Goal: Transaction & Acquisition: Book appointment/travel/reservation

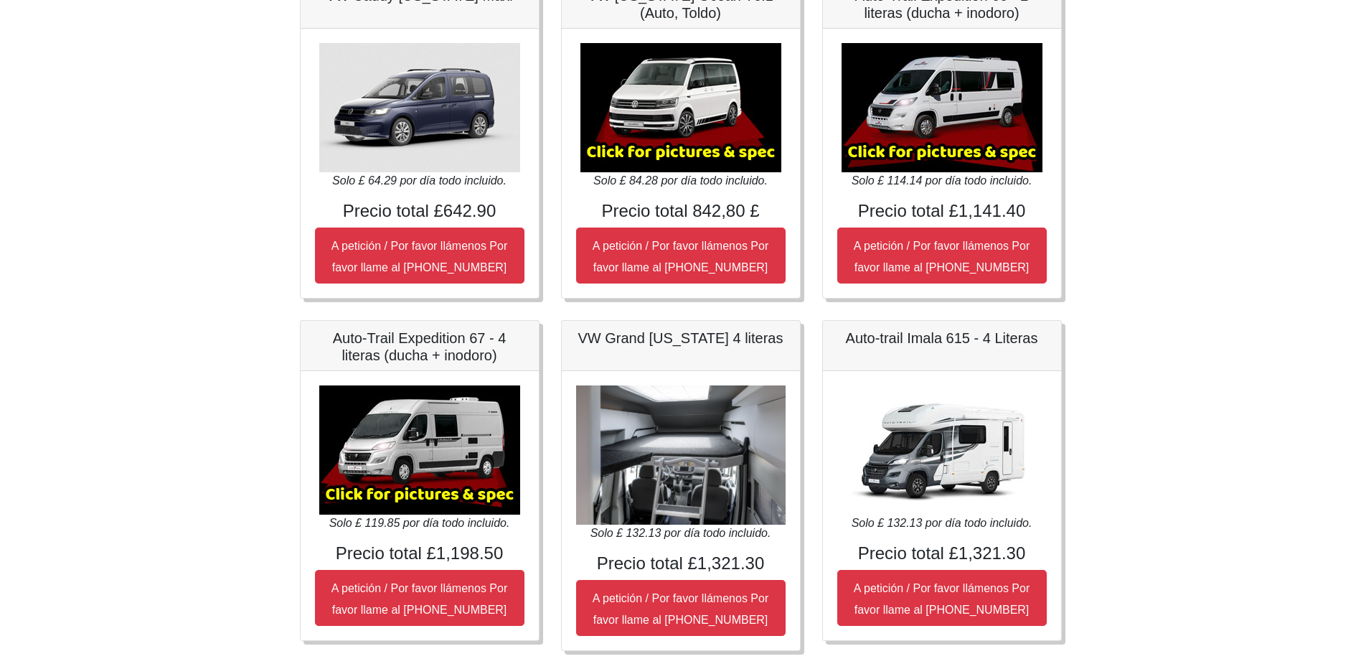
scroll to position [280, 0]
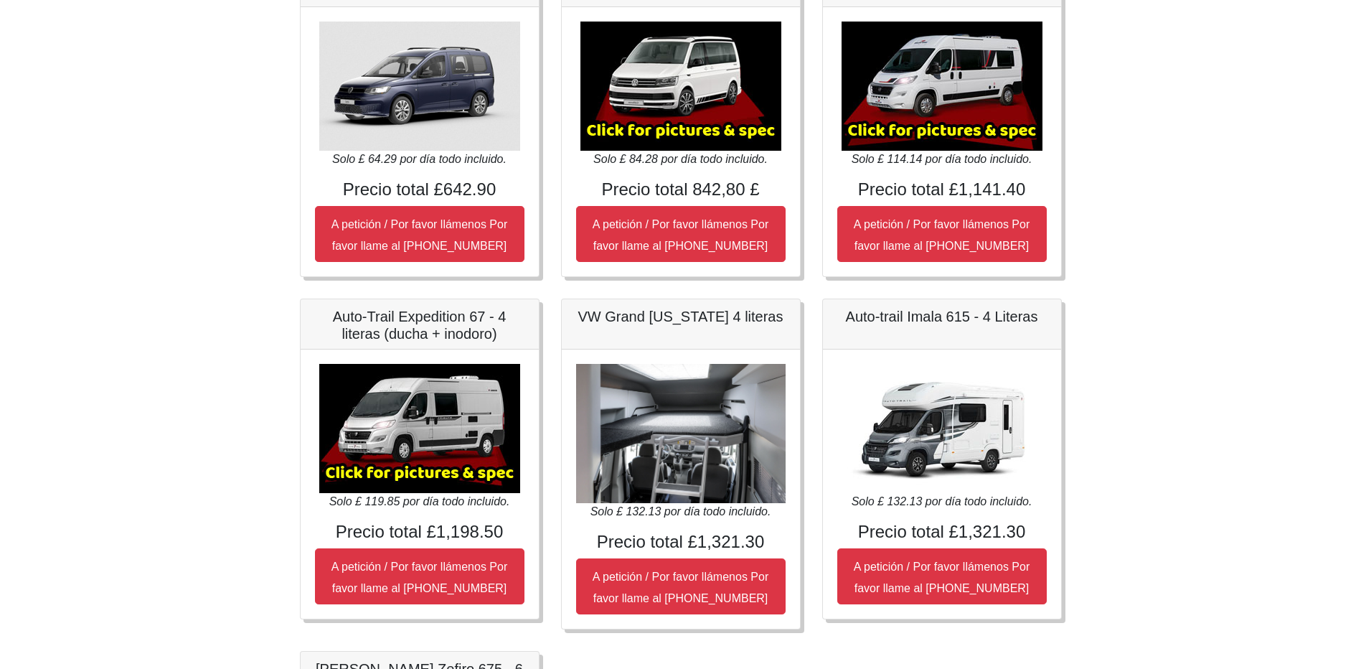
click at [933, 450] on img at bounding box center [941, 428] width 201 height 129
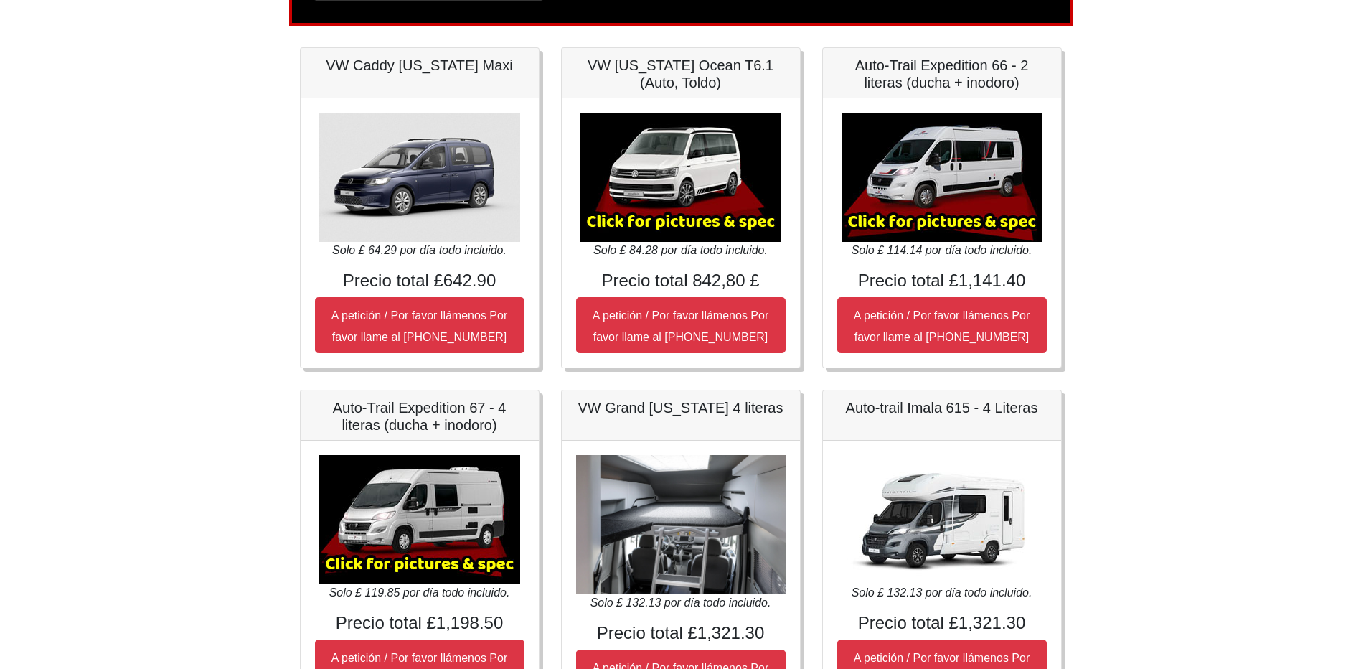
scroll to position [0, 0]
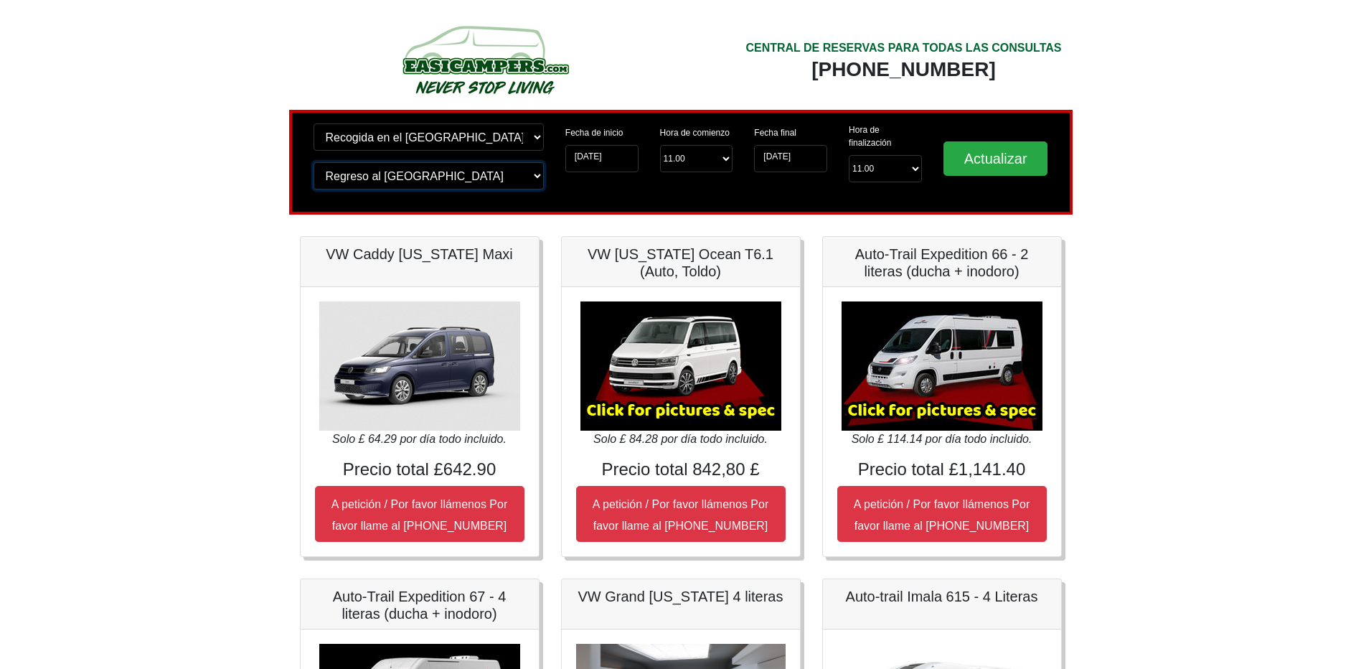
click at [523, 172] on select "¿Cambiar el lugar de entrega? Regreso al aeropuerto de Glasgow Aeropuerto de Bi…" at bounding box center [428, 175] width 230 height 27
click at [160, 163] on body "CENTRAL DE RESERVAS PARA TODAS LAS CONSULTAS 00 44 ( 0 ) 1942 778899 Reserva Ea…" at bounding box center [680, 653] width 1361 height 1307
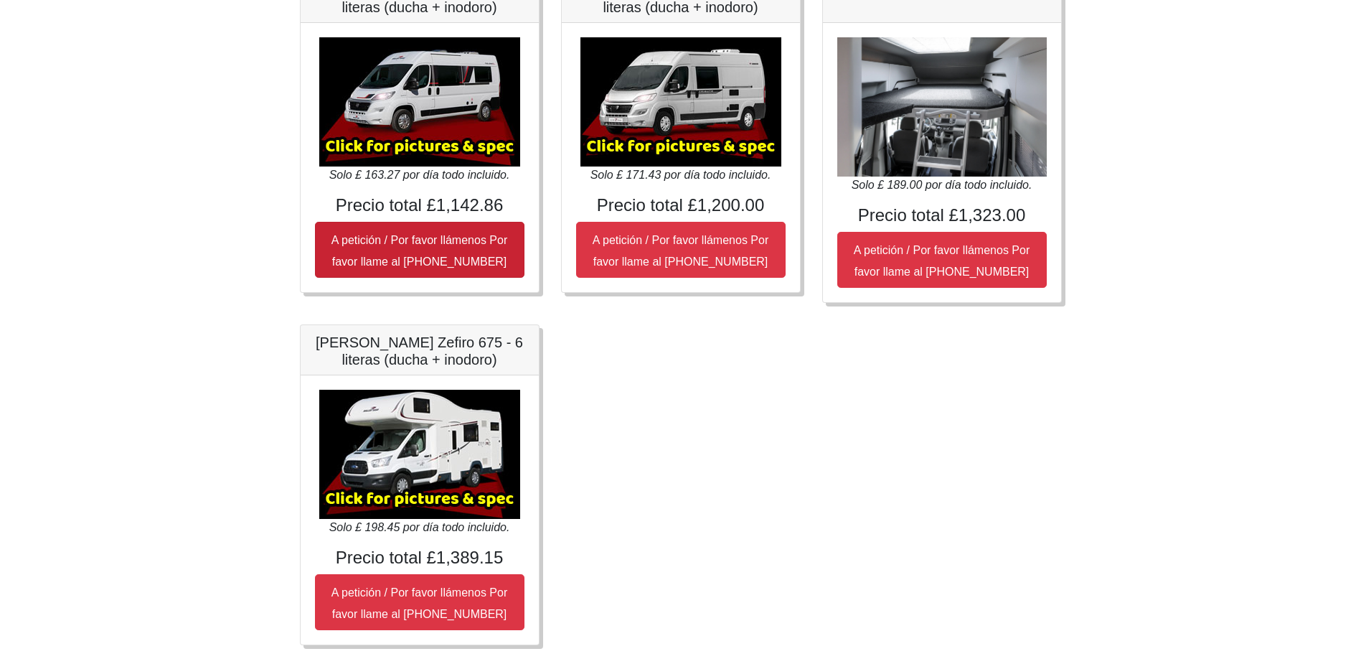
scroll to position [714, 0]
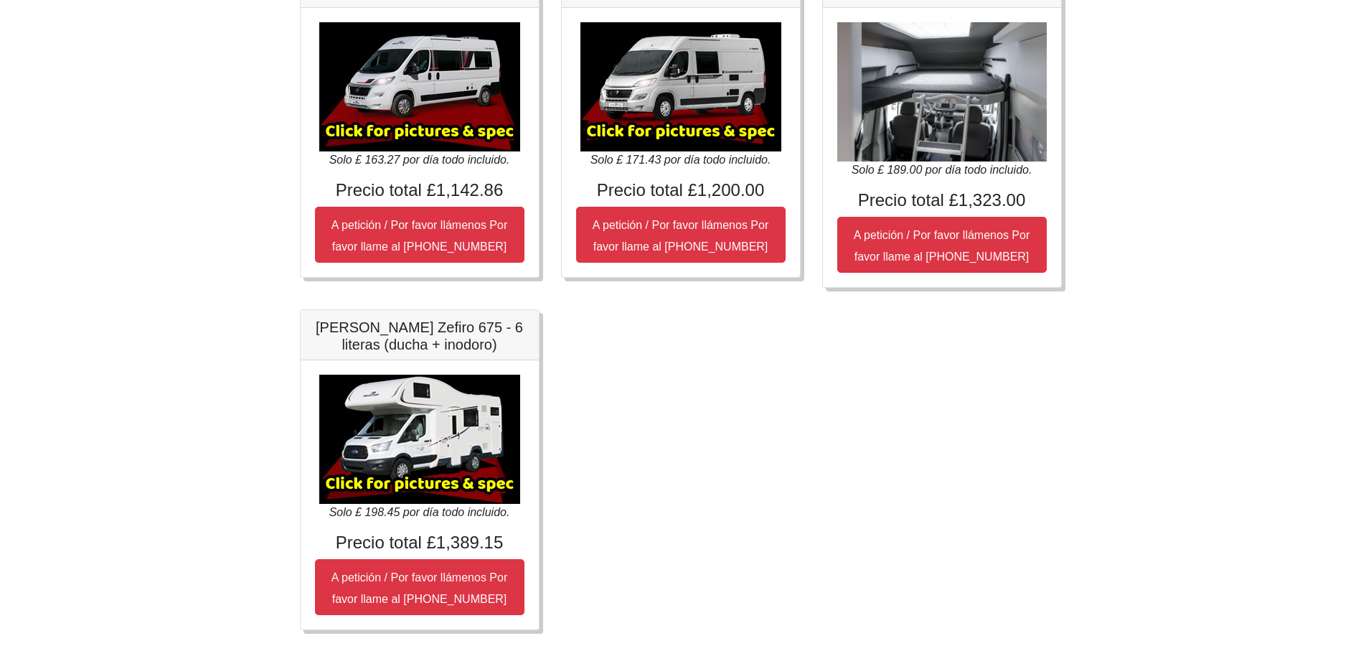
click at [372, 448] on img at bounding box center [419, 438] width 201 height 129
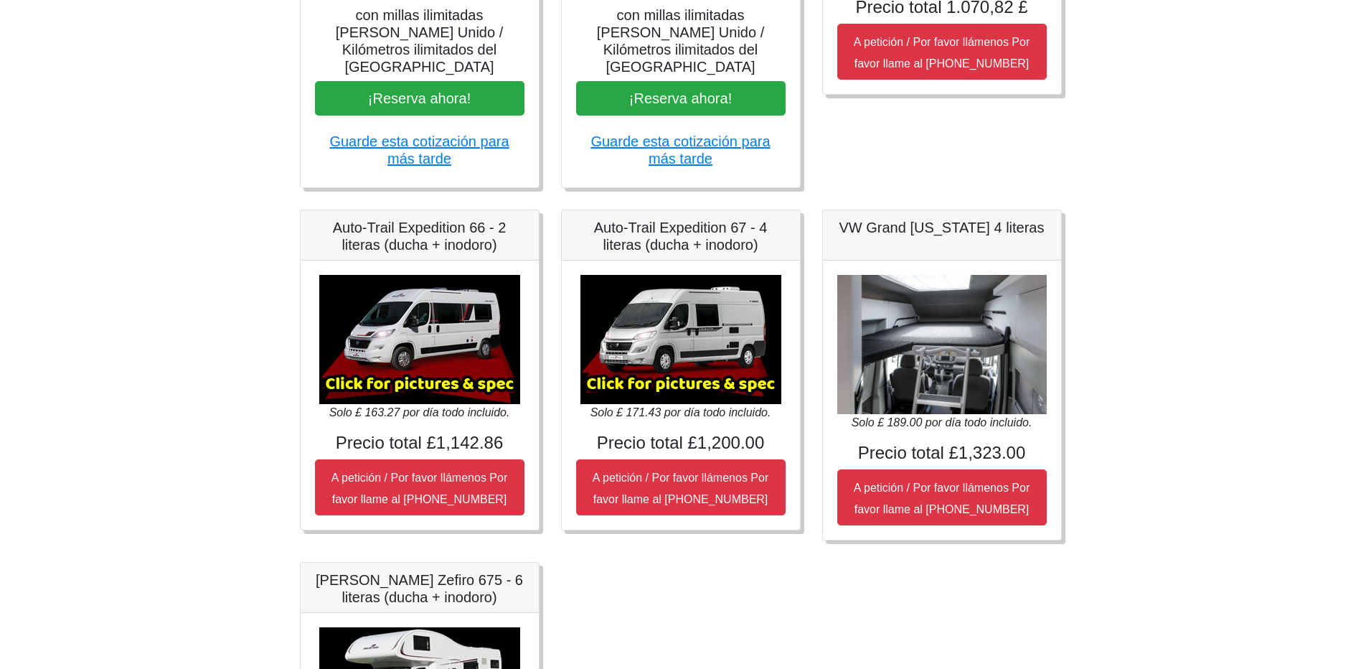
scroll to position [499, 0]
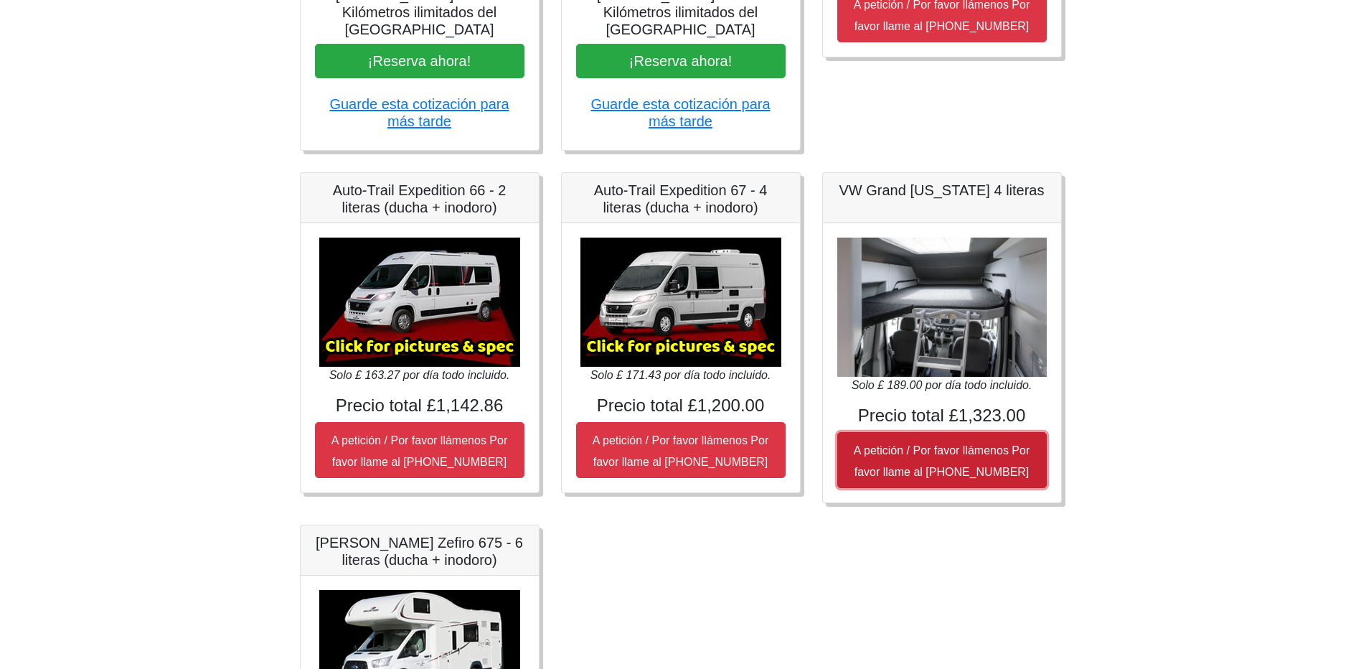
click at [912, 444] on small "A petición / Por favor llámenos Por favor llame al [PHONE_NUMBER]" at bounding box center [942, 461] width 176 height 34
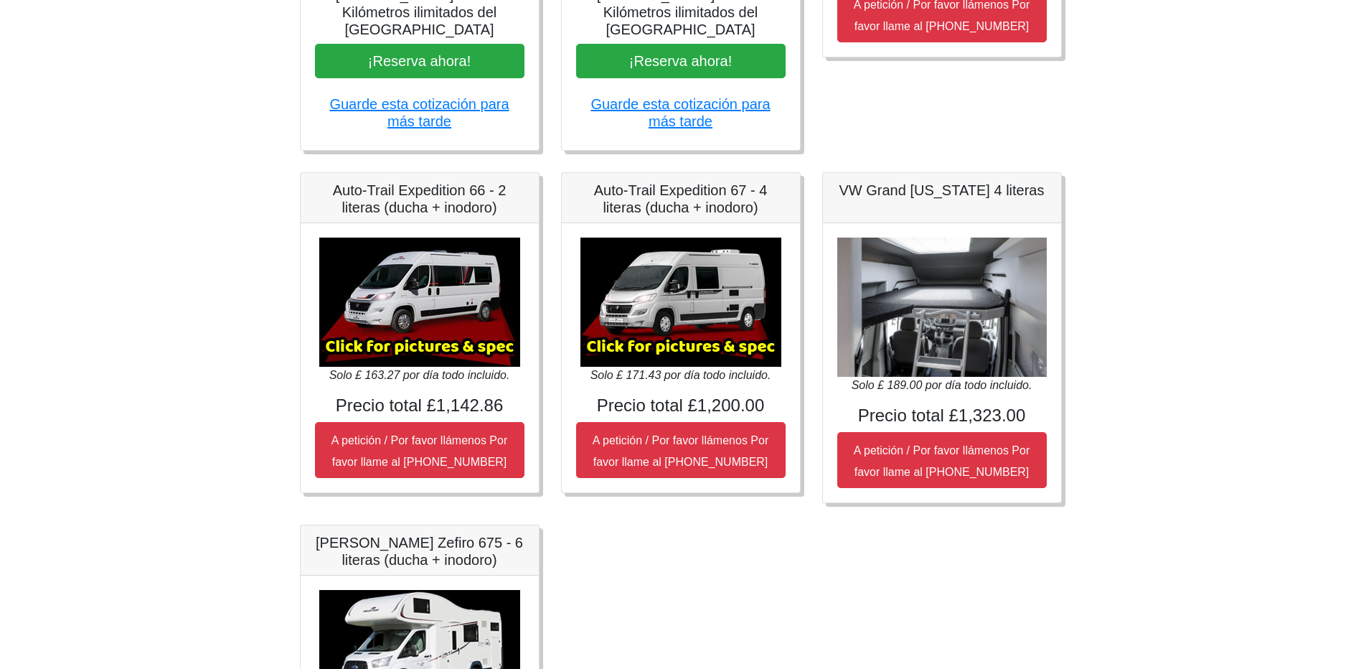
click at [908, 181] on h5 "VW Grand [US_STATE] 4 literas" at bounding box center [941, 189] width 209 height 17
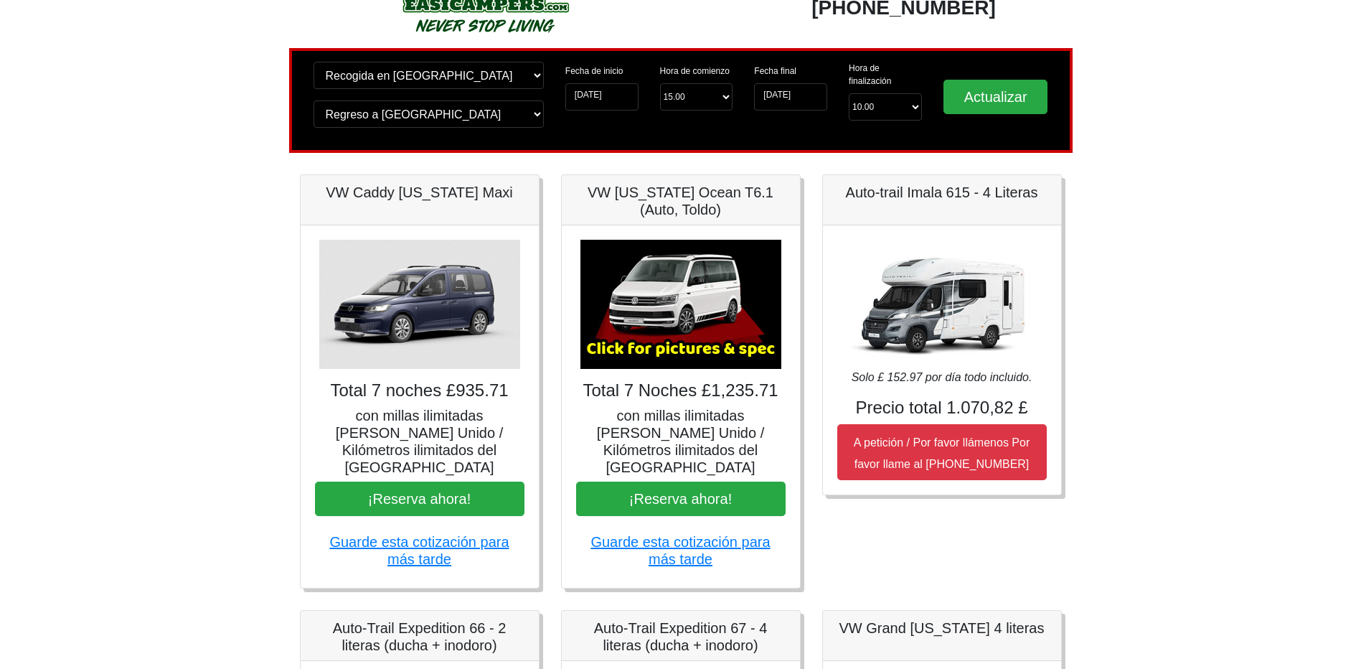
scroll to position [0, 0]
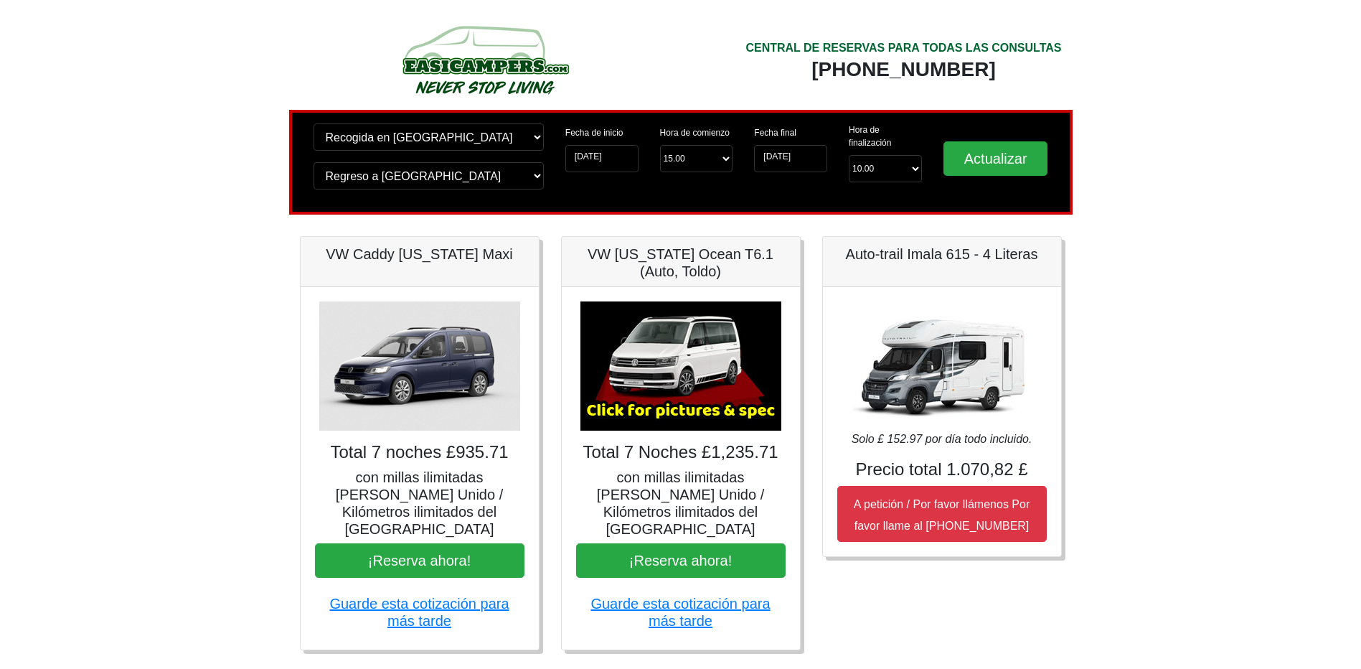
click at [486, 68] on img at bounding box center [485, 59] width 273 height 79
